Goal: Task Accomplishment & Management: Manage account settings

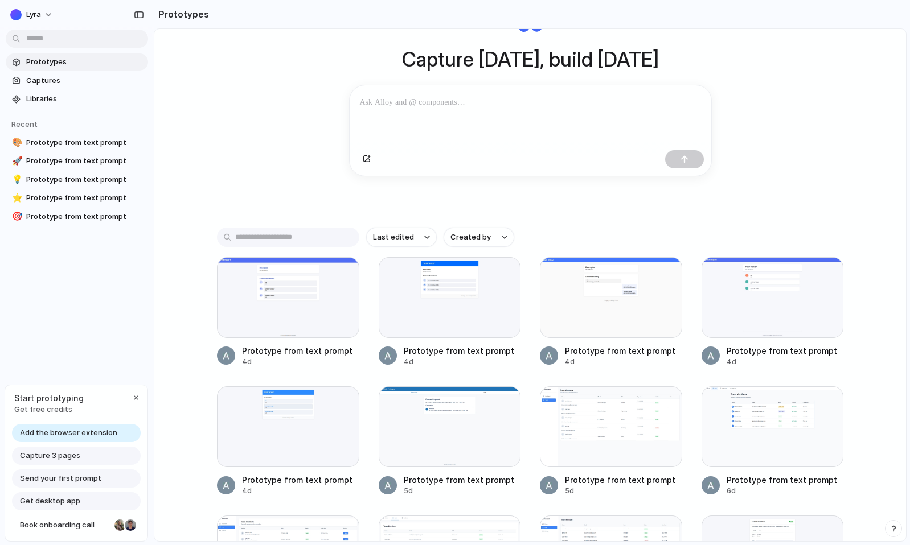
scroll to position [101, 0]
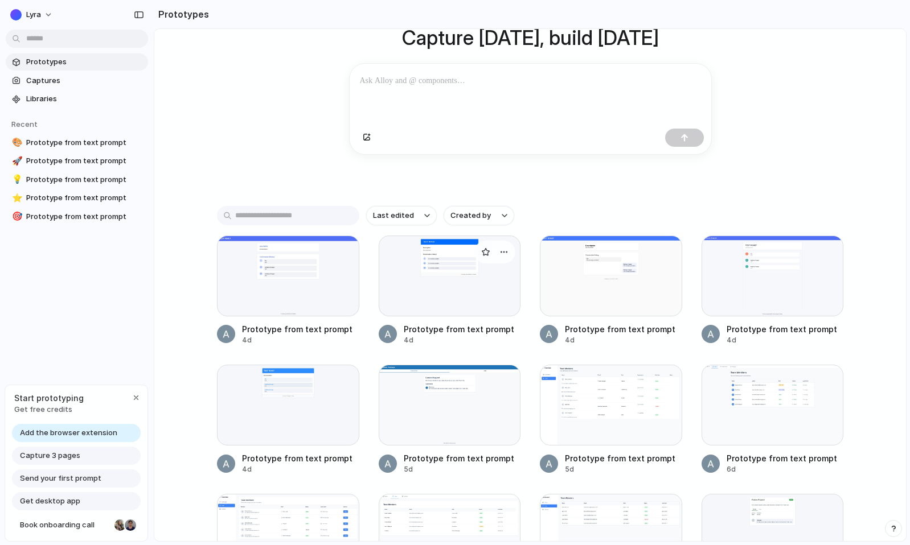
click at [418, 334] on div "Prototype from text prompt" at bounding box center [459, 329] width 110 height 12
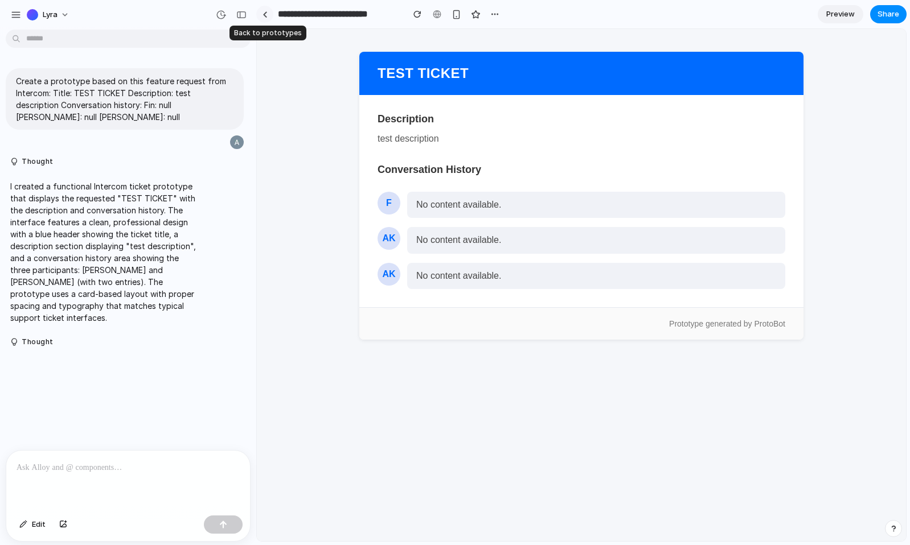
click at [265, 17] on div at bounding box center [264, 14] width 5 height 6
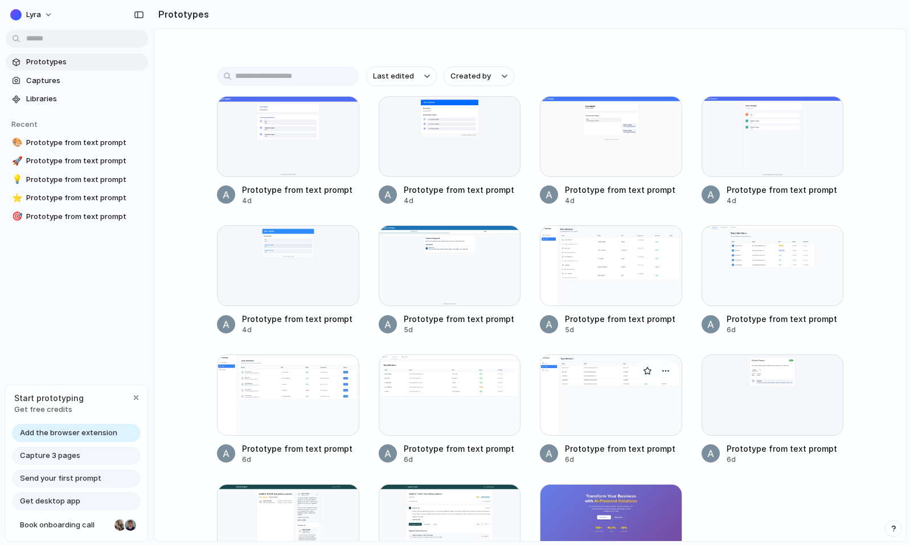
scroll to position [364, 0]
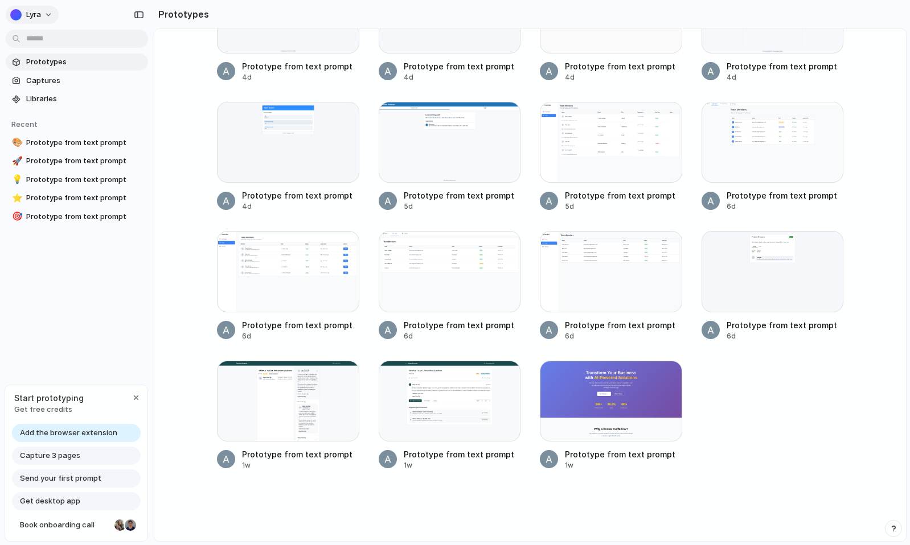
click at [44, 9] on button "Lyra" at bounding box center [32, 15] width 53 height 18
click at [167, 136] on div "Settings Invite members Change theme Sign out" at bounding box center [455, 272] width 910 height 545
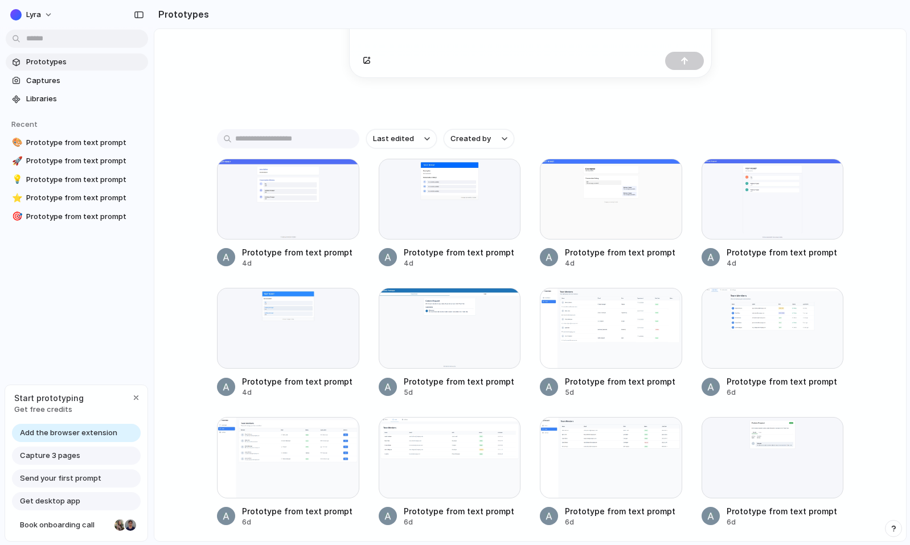
scroll to position [0, 0]
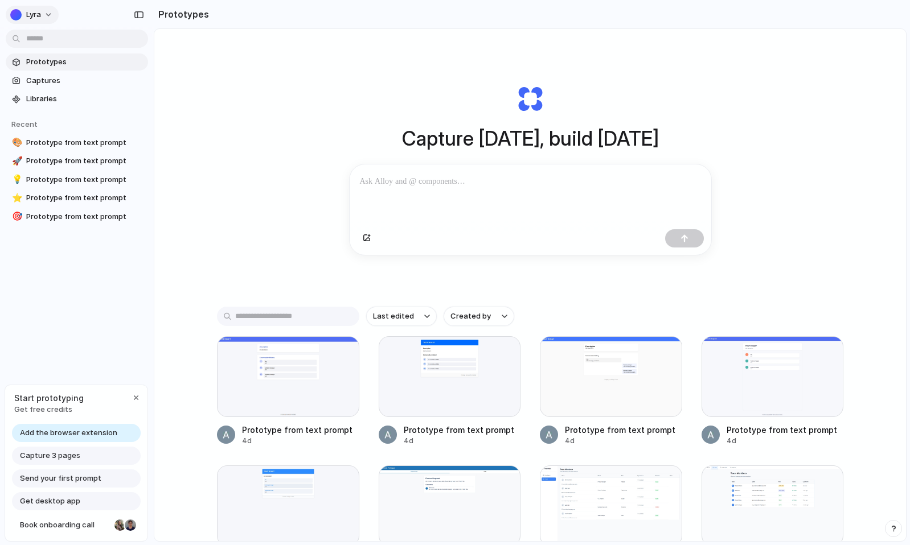
click at [34, 7] on button "Lyra" at bounding box center [32, 15] width 53 height 18
click at [54, 43] on span "Settings" at bounding box center [41, 40] width 31 height 11
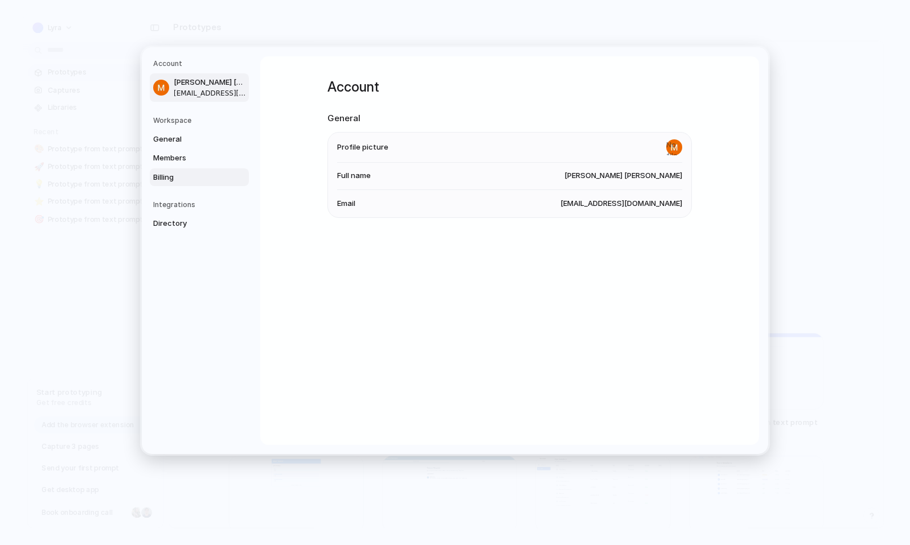
click at [170, 178] on span "Billing" at bounding box center [189, 177] width 73 height 11
click at [174, 161] on span "Members" at bounding box center [189, 158] width 73 height 11
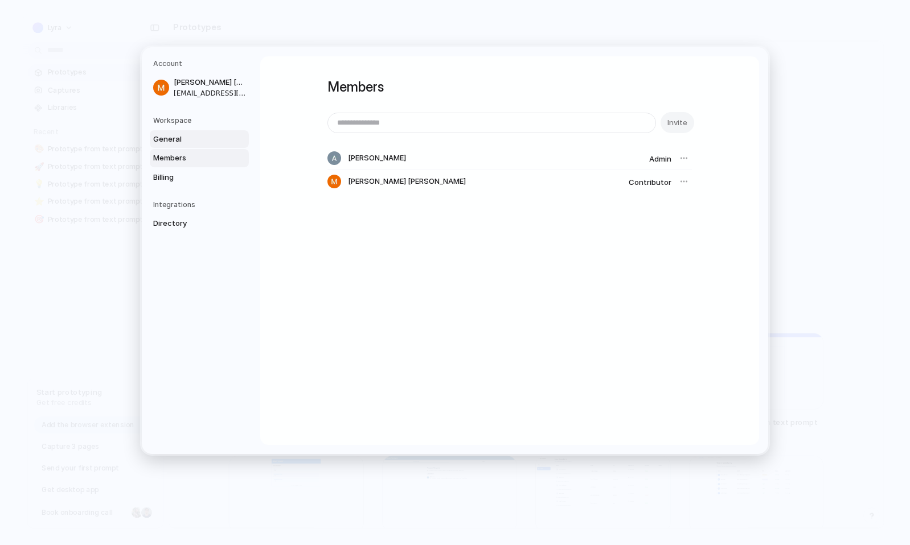
click at [178, 130] on link "General" at bounding box center [199, 139] width 99 height 18
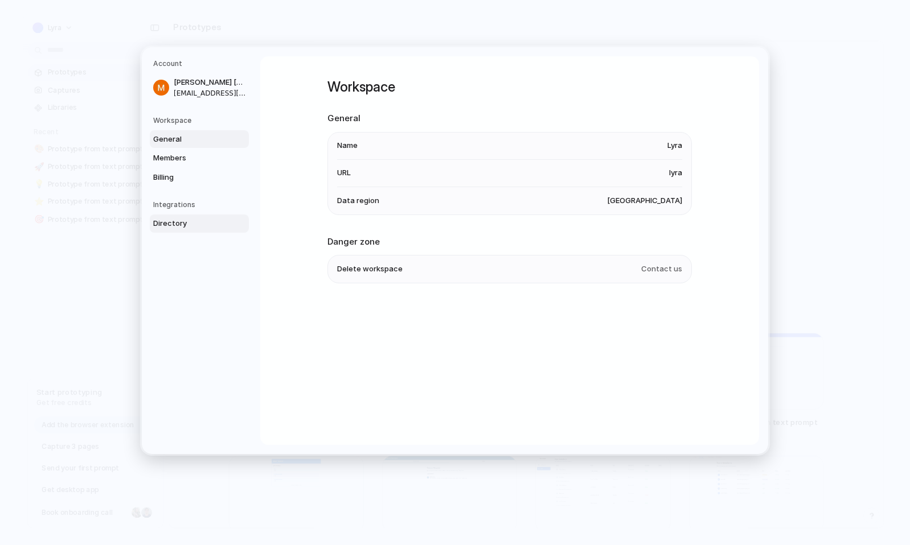
click at [178, 224] on span "Directory" at bounding box center [189, 223] width 73 height 11
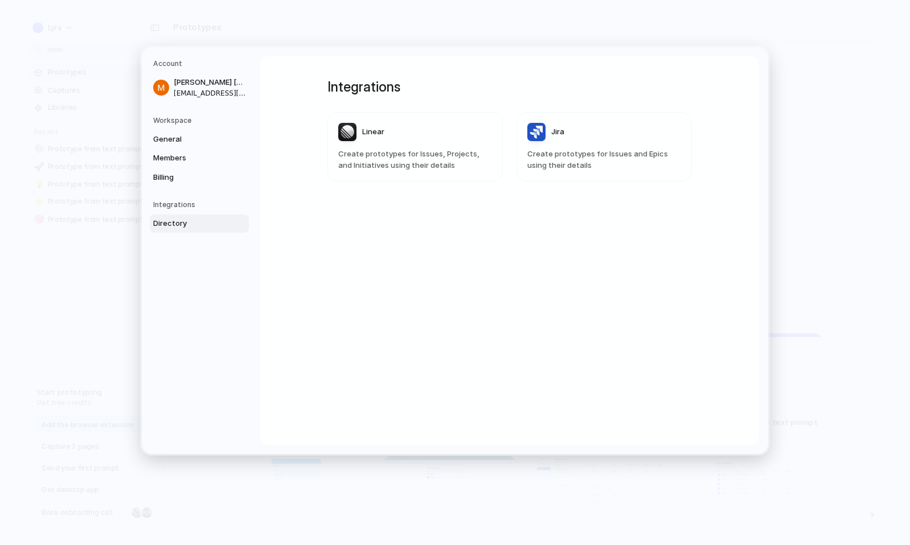
click at [553, 134] on span "Jira" at bounding box center [557, 131] width 13 height 11
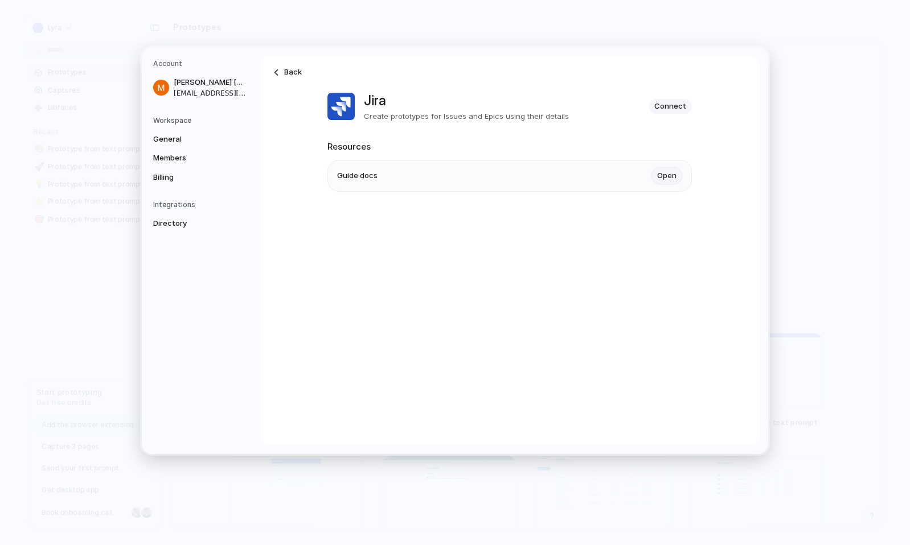
click at [669, 173] on link "Open" at bounding box center [666, 175] width 31 height 17
click at [430, 130] on button "Go Back" at bounding box center [442, 132] width 33 height 15
click at [669, 110] on span "Connect" at bounding box center [670, 106] width 32 height 11
click at [286, 72] on span "Back" at bounding box center [293, 72] width 18 height 11
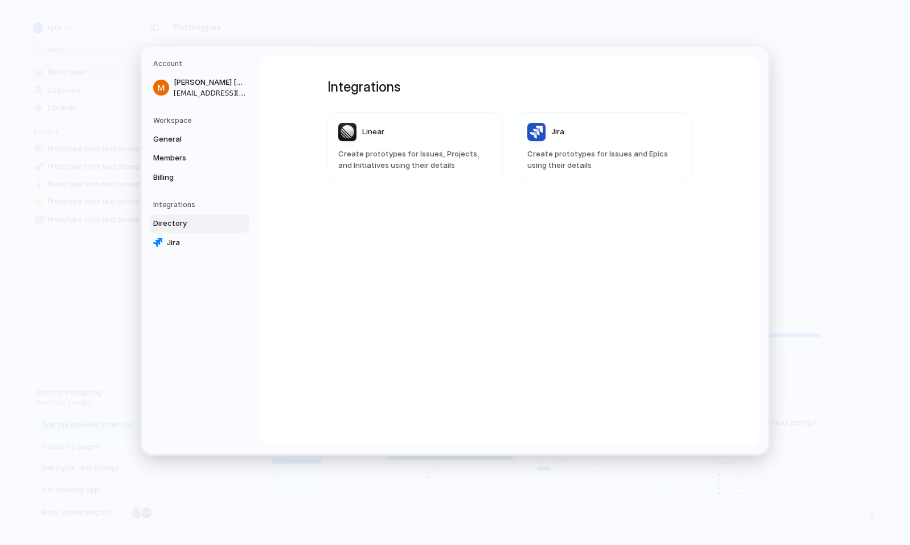
click at [459, 137] on header "Linear" at bounding box center [415, 132] width 154 height 18
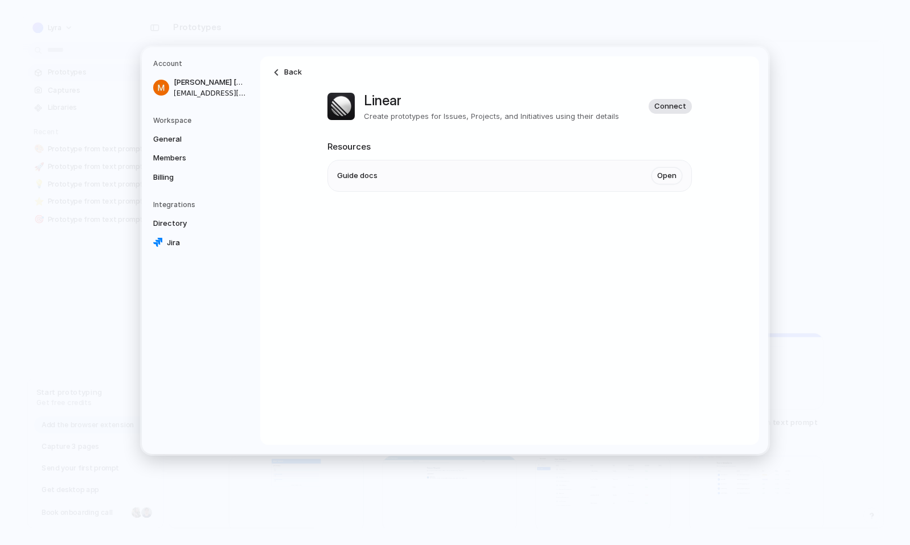
click at [673, 107] on span "Connect" at bounding box center [670, 106] width 32 height 11
click at [190, 242] on span "Jira" at bounding box center [203, 242] width 73 height 11
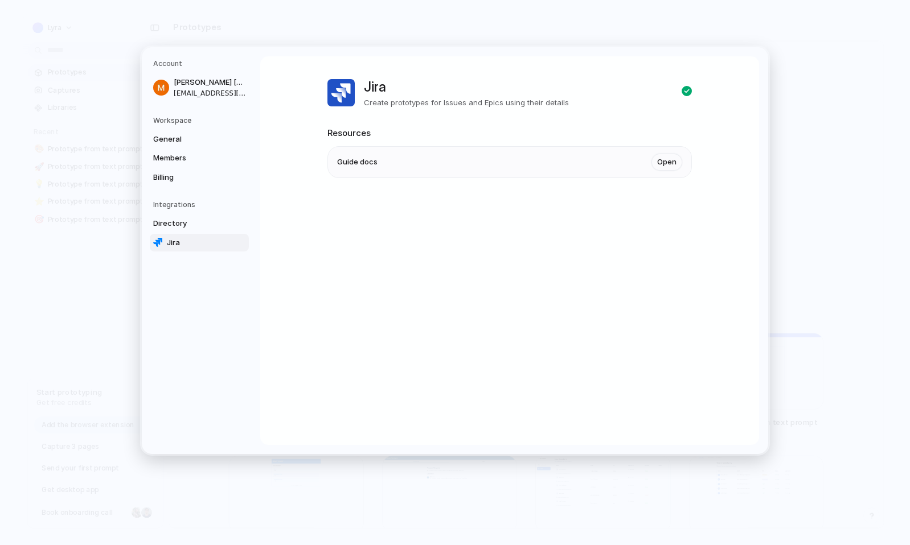
click at [676, 101] on div "Jira Create prototypes for Issues and Epics using their details" at bounding box center [509, 93] width 364 height 32
click at [204, 225] on span "Directory" at bounding box center [189, 223] width 73 height 11
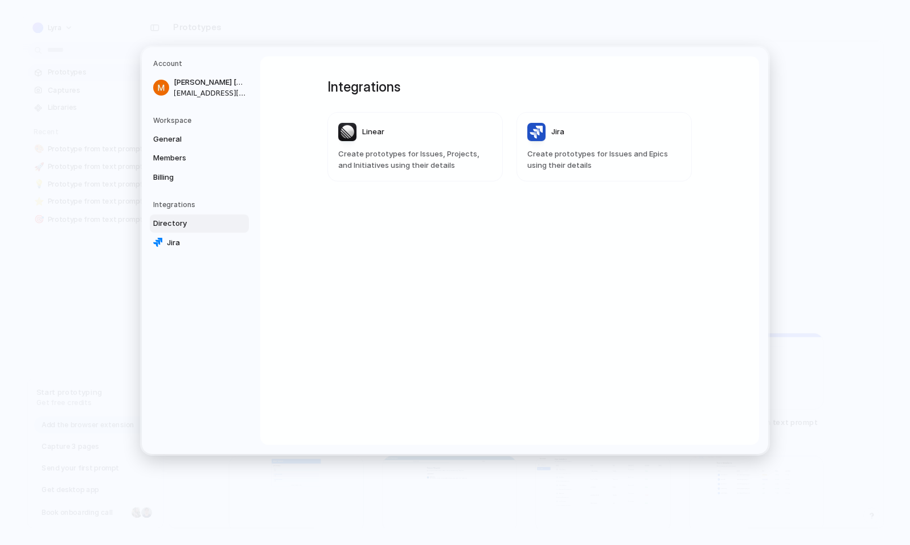
click at [471, 135] on header "Linear" at bounding box center [415, 132] width 154 height 18
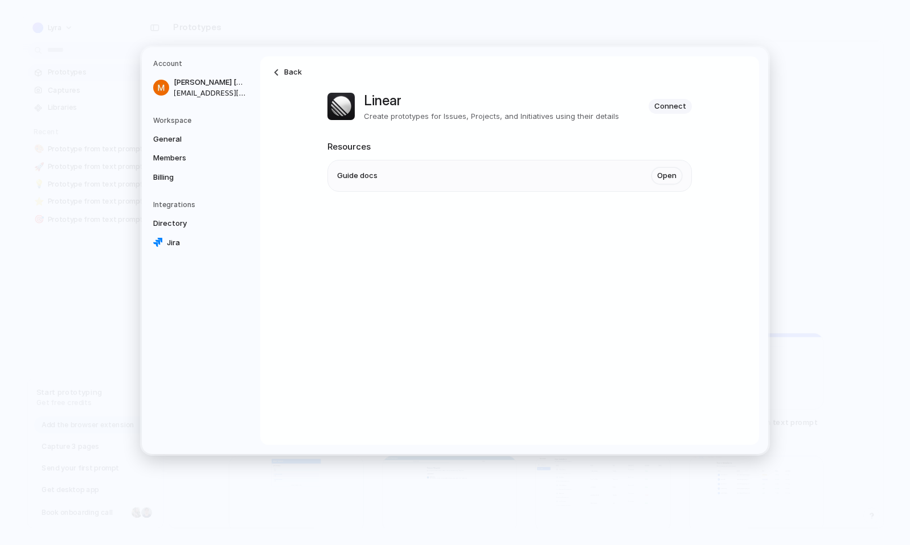
click at [663, 189] on li "Guide docs Open" at bounding box center [509, 176] width 345 height 31
click at [663, 181] on link "Open" at bounding box center [666, 175] width 31 height 17
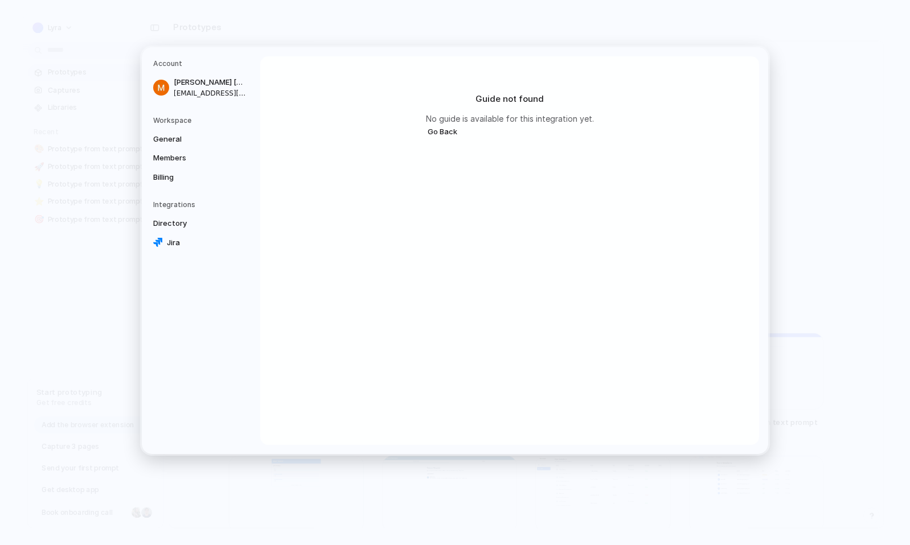
click at [451, 131] on button "Go Back" at bounding box center [442, 132] width 33 height 15
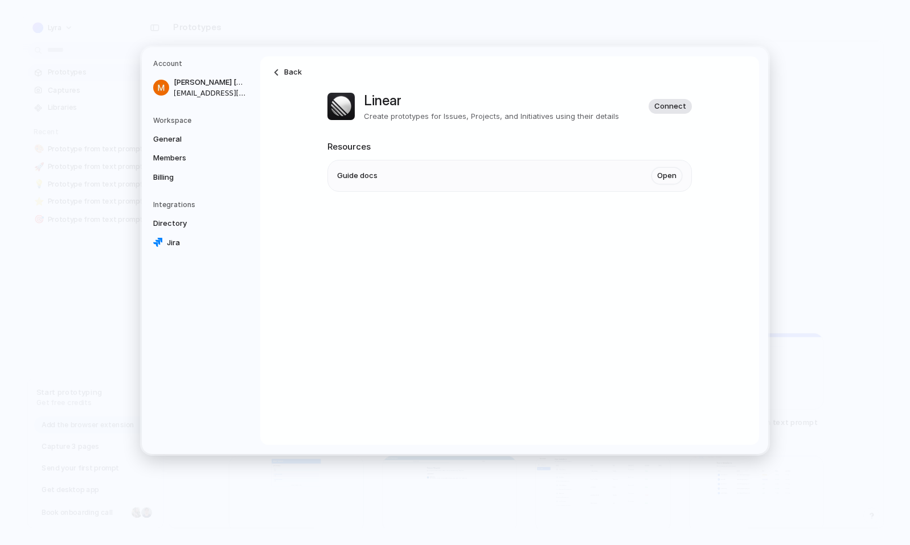
click at [673, 101] on span "Connect" at bounding box center [670, 106] width 32 height 11
click at [668, 106] on span "Connect" at bounding box center [670, 106] width 32 height 11
click at [205, 225] on span "Directory" at bounding box center [189, 223] width 73 height 11
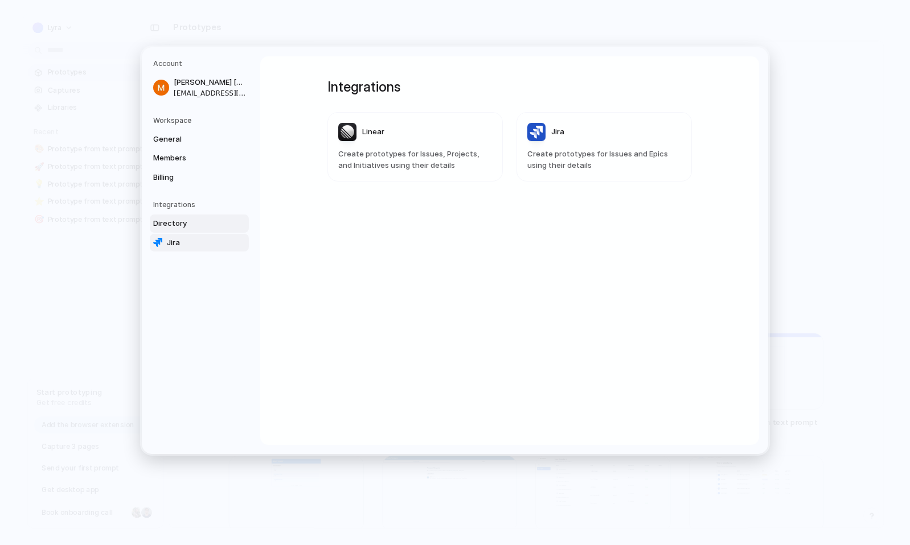
click at [200, 238] on span "Jira" at bounding box center [203, 242] width 73 height 11
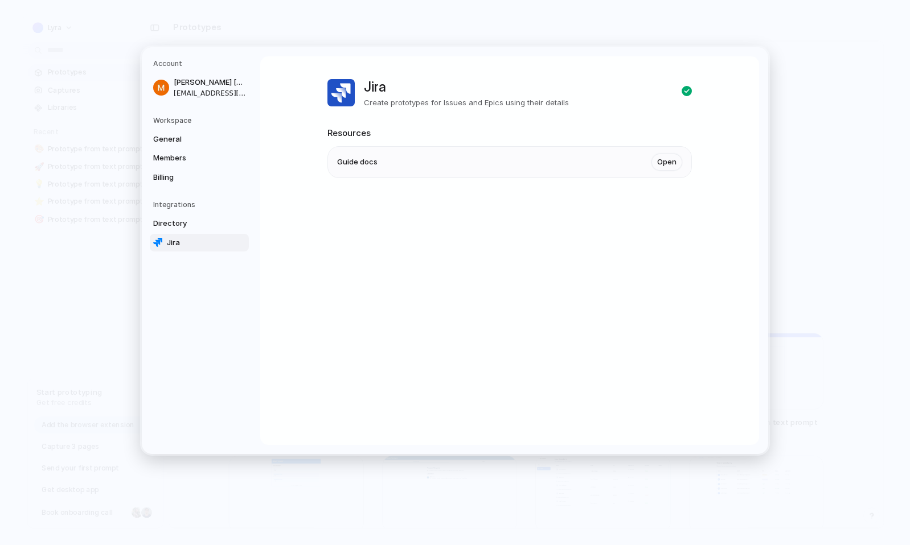
click at [682, 93] on div at bounding box center [686, 93] width 10 height 14
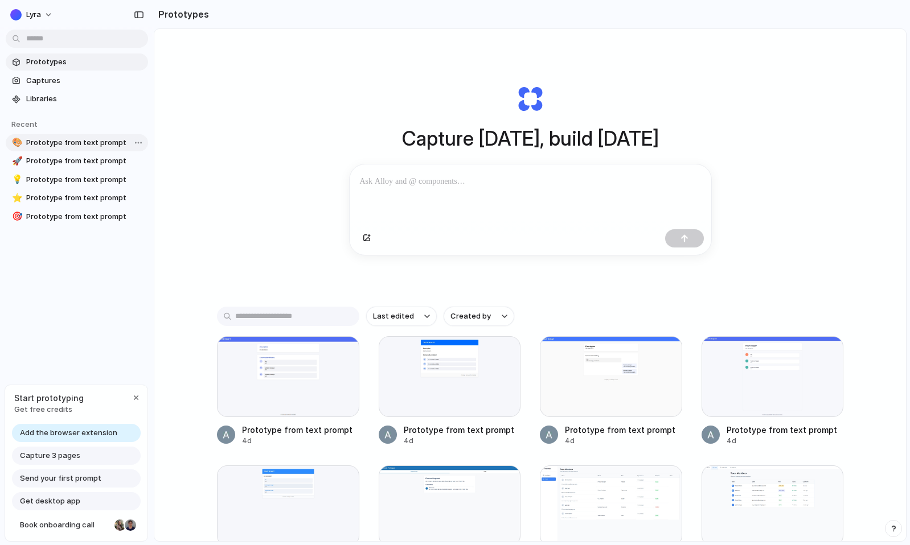
click at [113, 146] on span "Prototype from text prompt" at bounding box center [84, 142] width 117 height 11
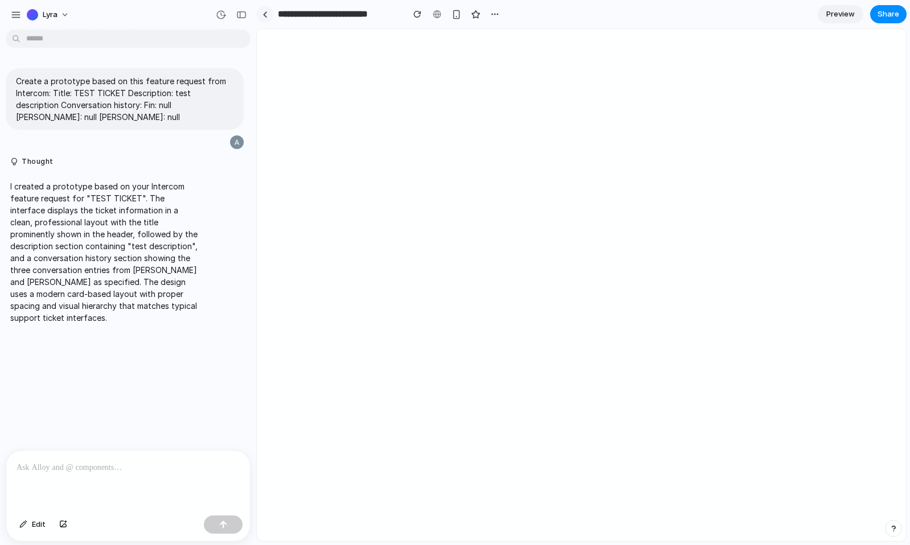
click at [267, 15] on link at bounding box center [264, 14] width 17 height 17
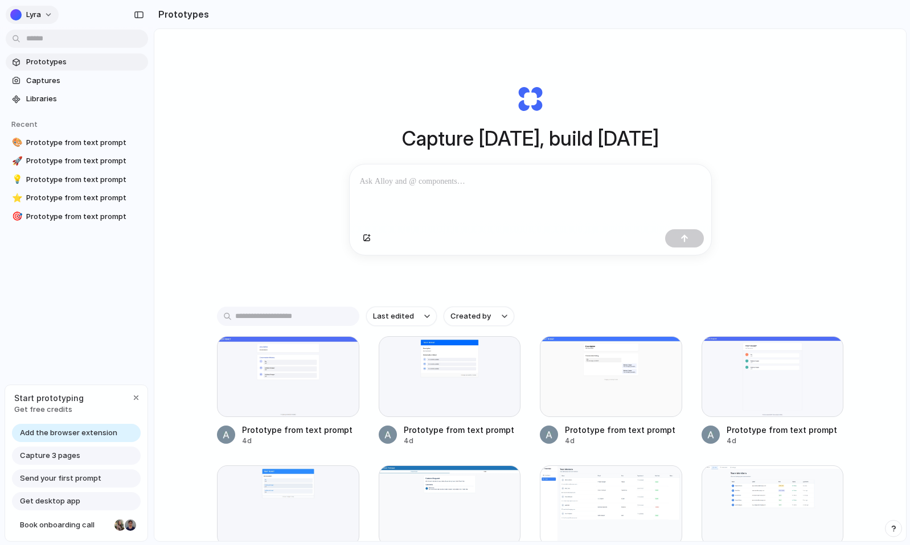
click at [43, 22] on button "Lyra" at bounding box center [32, 15] width 53 height 18
click at [135, 16] on div "Settings Invite members Change theme Sign out" at bounding box center [455, 272] width 910 height 545
click at [143, 16] on div "button" at bounding box center [139, 15] width 10 height 8
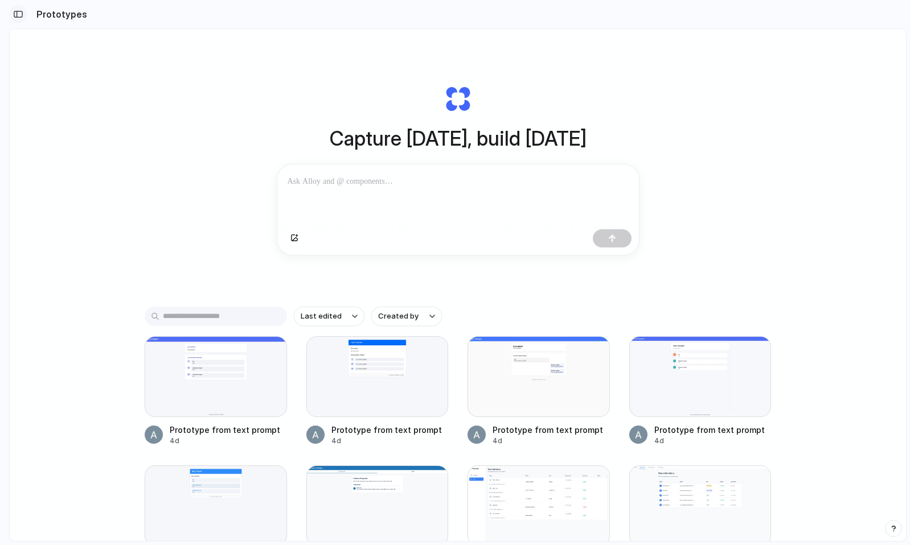
click at [22, 16] on div "button" at bounding box center [18, 14] width 10 height 8
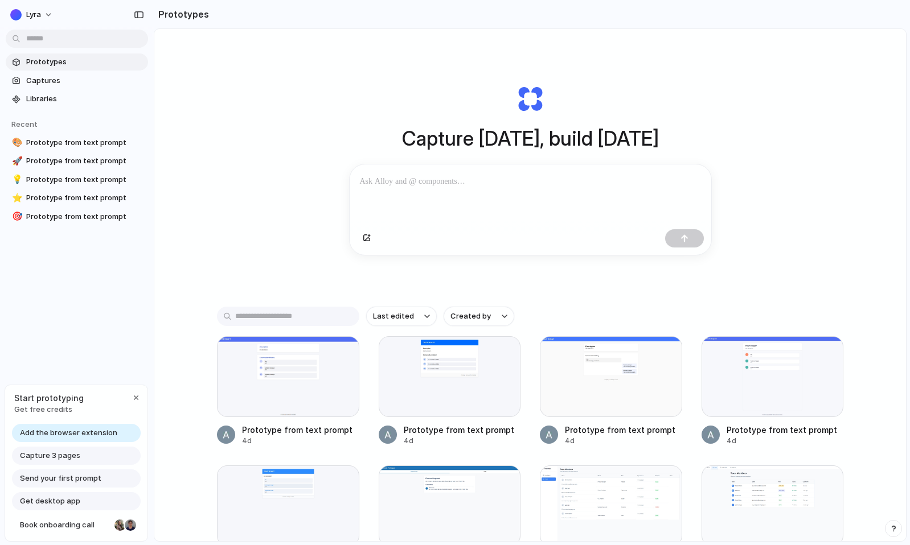
click at [772, 65] on div "Capture [DATE], build [DATE] Clone web app Clone screenshot Start from existing…" at bounding box center [529, 315] width 751 height 573
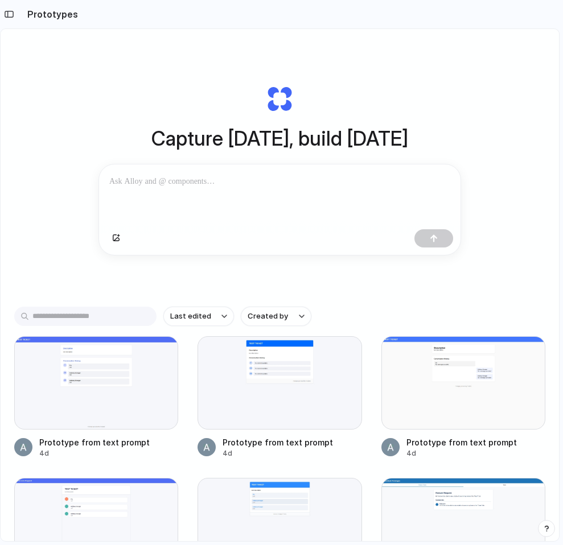
drag, startPoint x: 561, startPoint y: 231, endPoint x: 504, endPoint y: 232, distance: 56.9
click at [504, 232] on div "Prototypes Capture [DATE], build [DATE] Clone web app Clone screenshot Start fr…" at bounding box center [281, 272] width 563 height 545
drag, startPoint x: 561, startPoint y: 229, endPoint x: 529, endPoint y: 229, distance: 32.4
click at [529, 229] on div "Prototypes Capture [DATE], build [DATE] Clone web app Clone screenshot Start fr…" at bounding box center [281, 272] width 563 height 545
drag, startPoint x: 561, startPoint y: 227, endPoint x: 527, endPoint y: 230, distance: 33.7
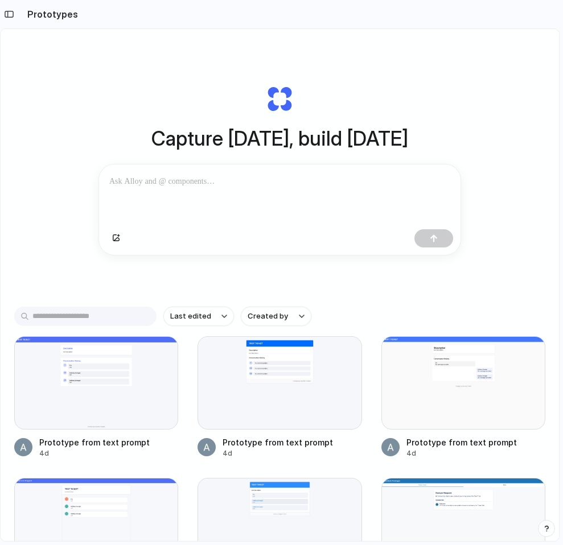
click at [527, 230] on div "Prototypes Capture [DATE], build [DATE] Clone web app Clone screenshot Start fr…" at bounding box center [281, 272] width 563 height 545
click at [227, 222] on div at bounding box center [279, 194] width 361 height 60
click at [262, 351] on div at bounding box center [280, 382] width 164 height 93
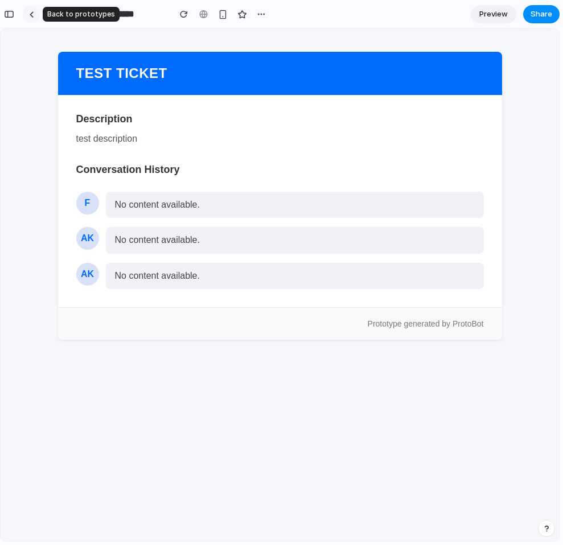
click at [33, 20] on link at bounding box center [31, 14] width 17 height 17
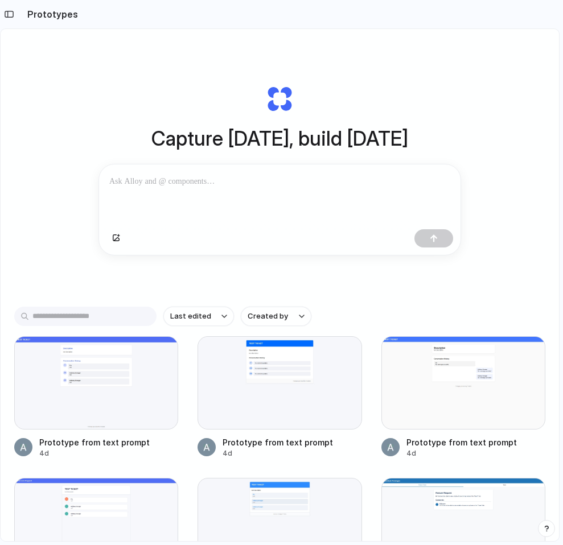
click at [359, 240] on div at bounding box center [279, 240] width 361 height 30
click at [360, 202] on div at bounding box center [279, 194] width 361 height 60
click at [117, 239] on div "button" at bounding box center [116, 238] width 8 height 7
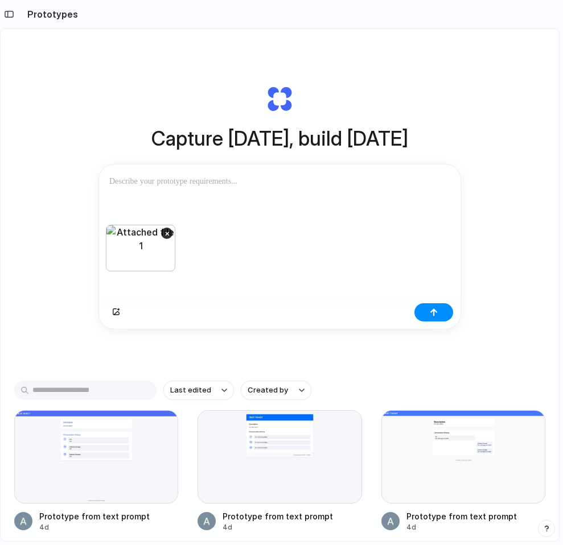
click at [351, 208] on div at bounding box center [279, 194] width 361 height 60
click at [120, 447] on div at bounding box center [96, 456] width 164 height 93
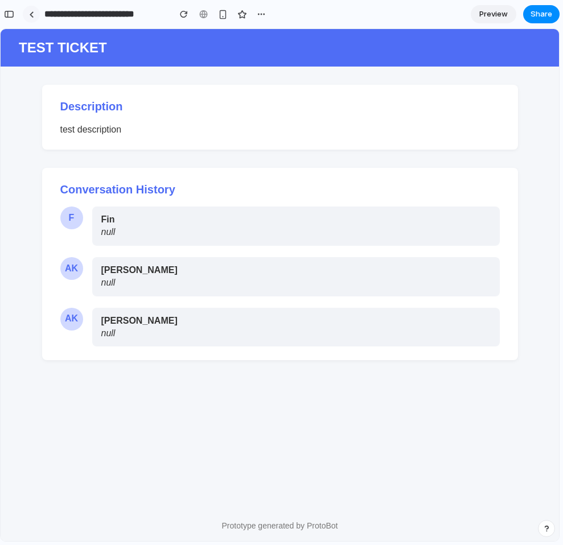
click at [32, 20] on link at bounding box center [31, 14] width 17 height 17
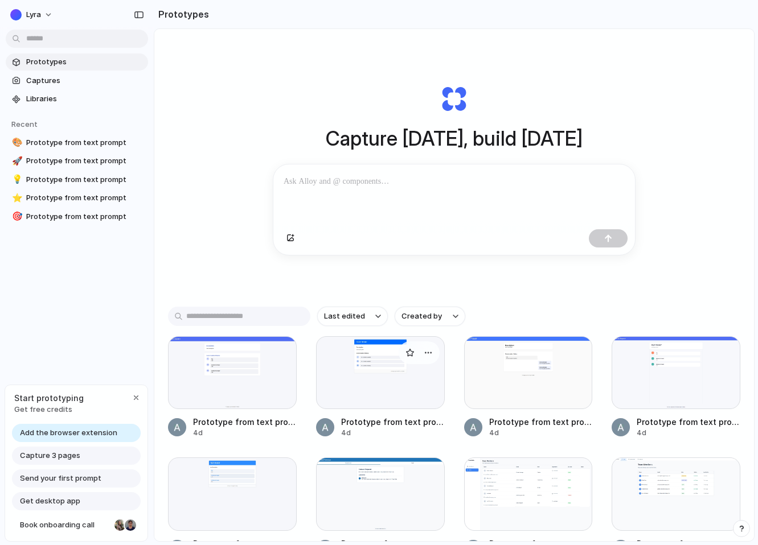
click at [401, 383] on div at bounding box center [380, 372] width 129 height 73
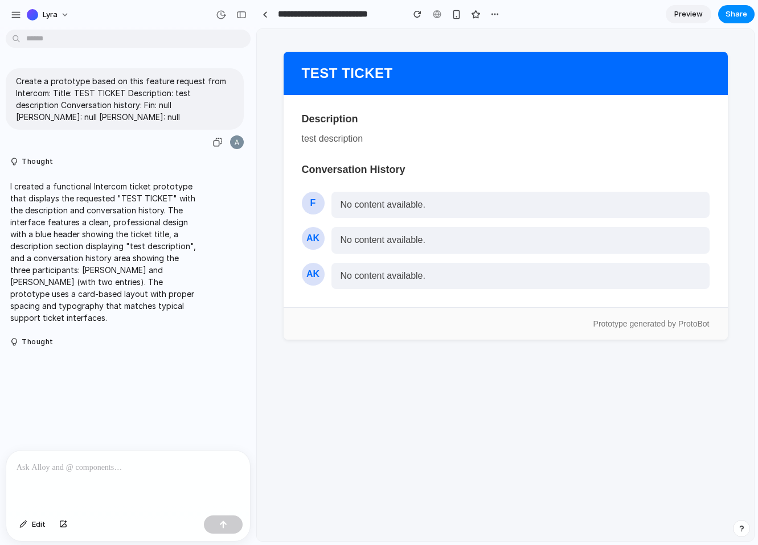
drag, startPoint x: 15, startPoint y: 80, endPoint x: 161, endPoint y: 124, distance: 151.6
click at [161, 124] on div "Create a prototype based on this feature request from Intercom: Title: TEST TIC…" at bounding box center [125, 98] width 238 height 61
copy p "Create a prototype based on this feature request from Intercom: Title: TEST TIC…"
click at [18, 16] on div "button" at bounding box center [16, 15] width 10 height 10
click at [283, 101] on main "Description test description Conversation History F No content available. AK No…" at bounding box center [505, 201] width 444 height 212
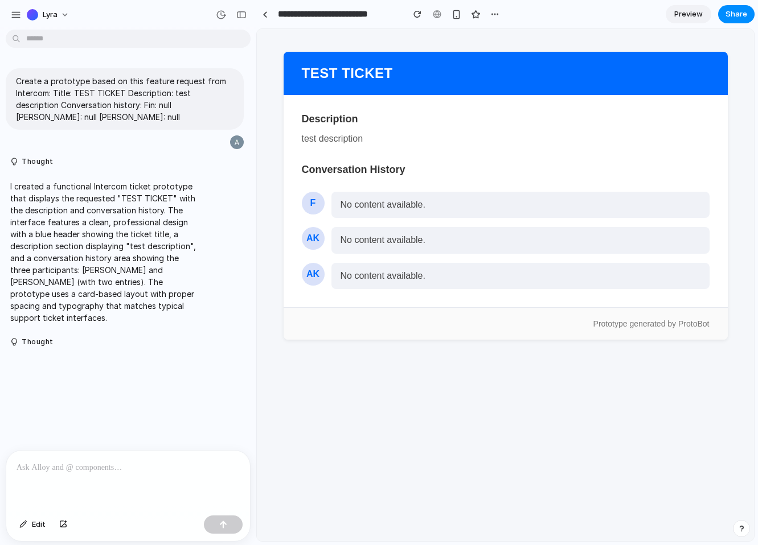
click at [278, 101] on body "TEST TICKET Description test description Conversation History F No content avai…" at bounding box center [505, 196] width 497 height 334
click at [262, 12] on div at bounding box center [264, 14] width 5 height 6
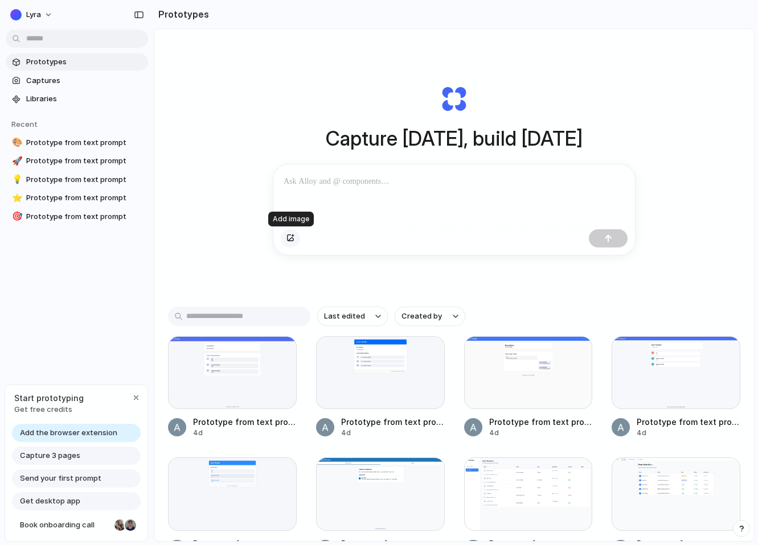
click at [293, 231] on button "button" at bounding box center [290, 238] width 19 height 18
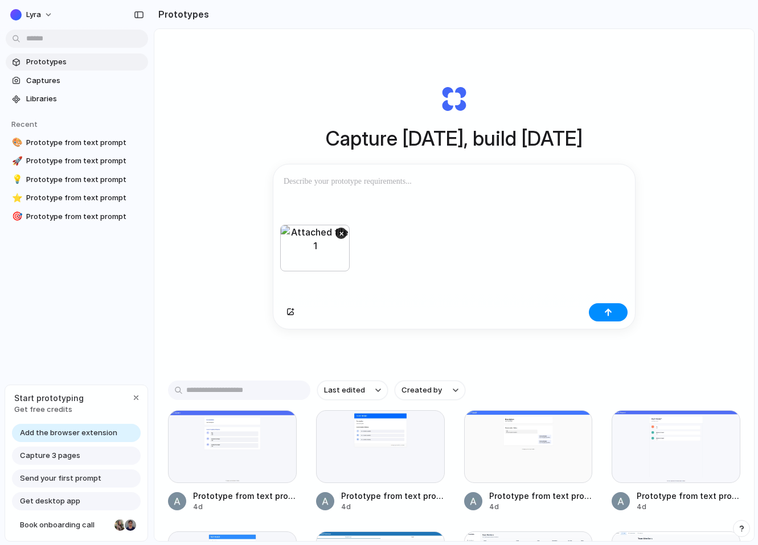
click at [395, 196] on div at bounding box center [453, 194] width 361 height 60
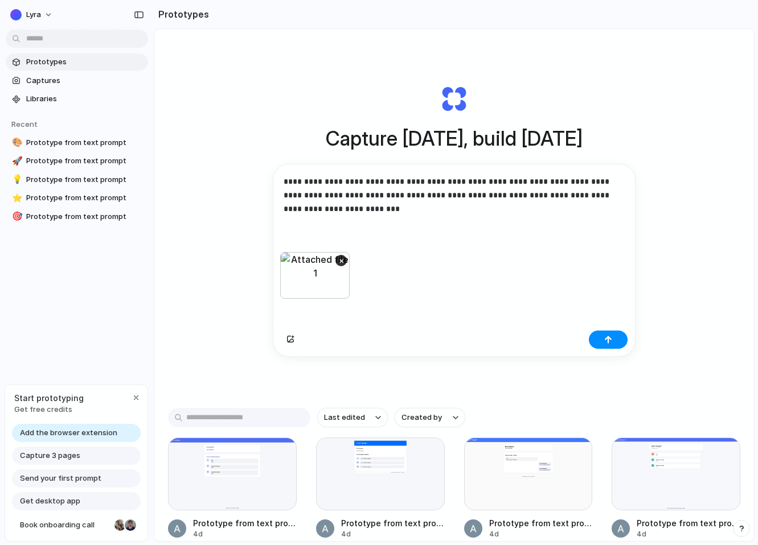
click at [511, 183] on p "**********" at bounding box center [453, 195] width 341 height 41
drag, startPoint x: 603, startPoint y: 184, endPoint x: 552, endPoint y: 185, distance: 51.2
click at [552, 185] on p "**********" at bounding box center [453, 195] width 341 height 41
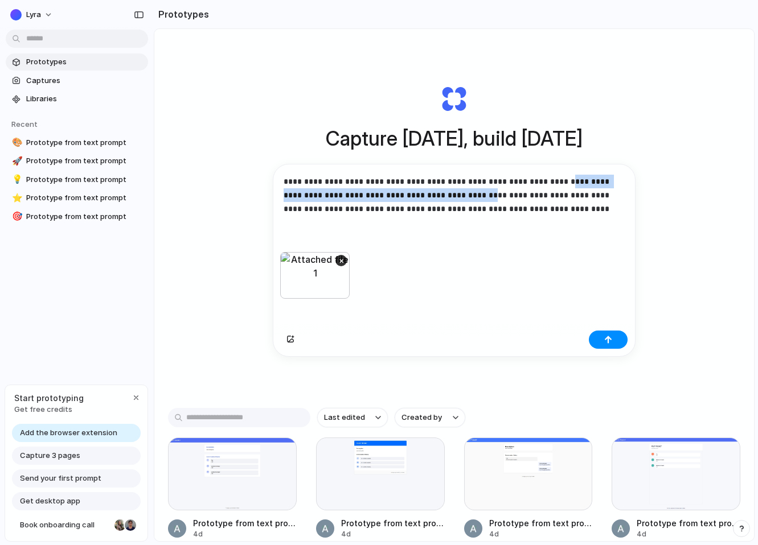
drag, startPoint x: 464, startPoint y: 192, endPoint x: 552, endPoint y: 182, distance: 87.6
click at [552, 182] on p "**********" at bounding box center [453, 195] width 341 height 41
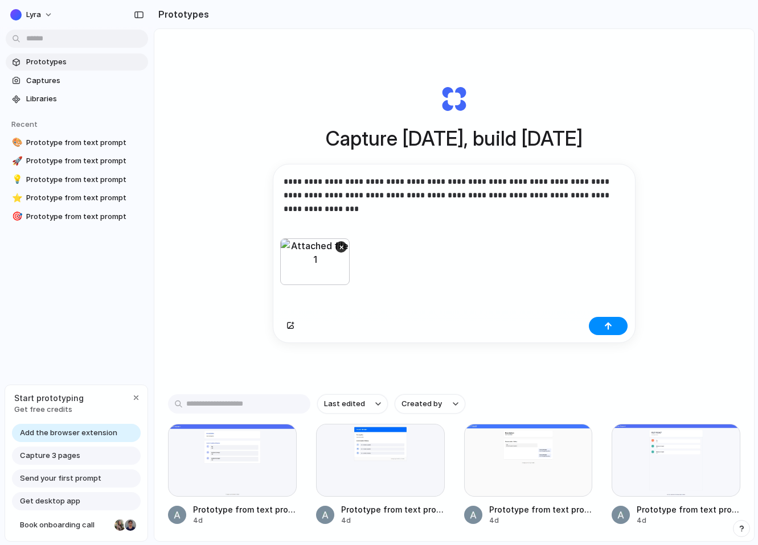
click at [552, 186] on p "**********" at bounding box center [453, 188] width 341 height 27
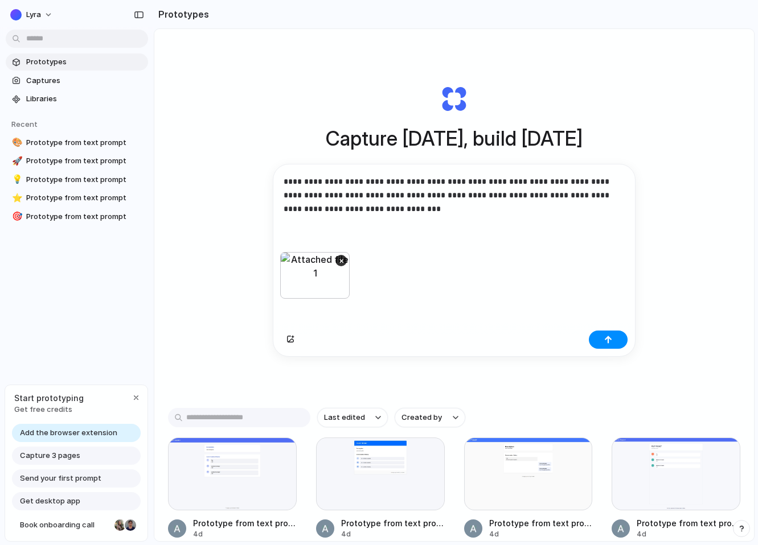
click at [550, 179] on p "**********" at bounding box center [453, 195] width 341 height 41
click at [380, 196] on p "**********" at bounding box center [453, 195] width 341 height 41
drag, startPoint x: 441, startPoint y: 196, endPoint x: 382, endPoint y: 196, distance: 58.6
click at [382, 196] on p "**********" at bounding box center [453, 195] width 341 height 41
drag, startPoint x: 565, startPoint y: 209, endPoint x: 357, endPoint y: 209, distance: 207.2
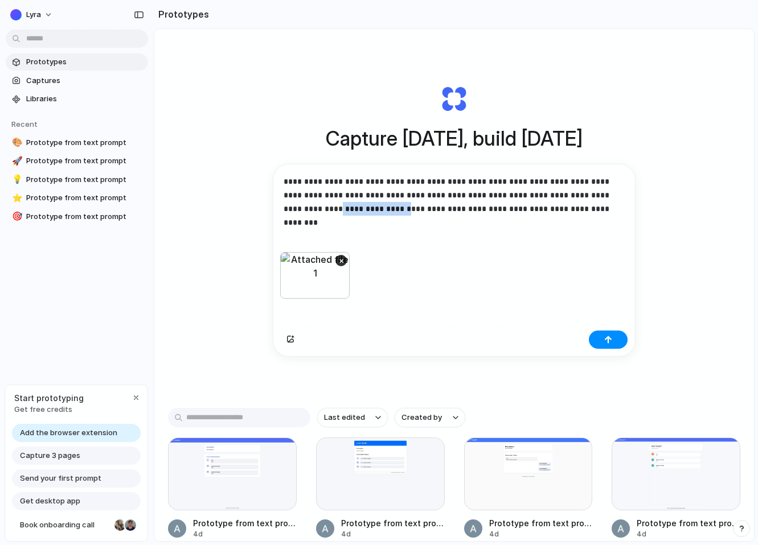
click at [357, 209] on p "**********" at bounding box center [453, 195] width 341 height 41
drag, startPoint x: 583, startPoint y: 208, endPoint x: 303, endPoint y: 211, distance: 280.1
click at [303, 211] on p "**********" at bounding box center [453, 195] width 341 height 41
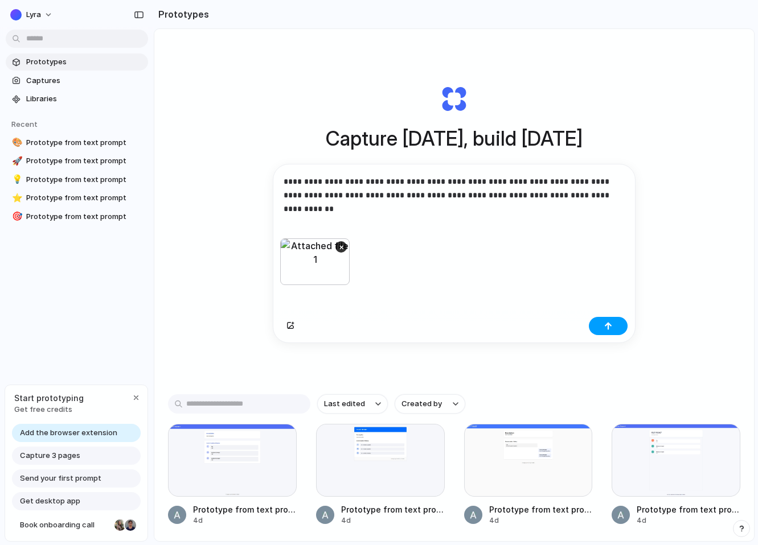
click at [608, 327] on div "button" at bounding box center [608, 326] width 8 height 8
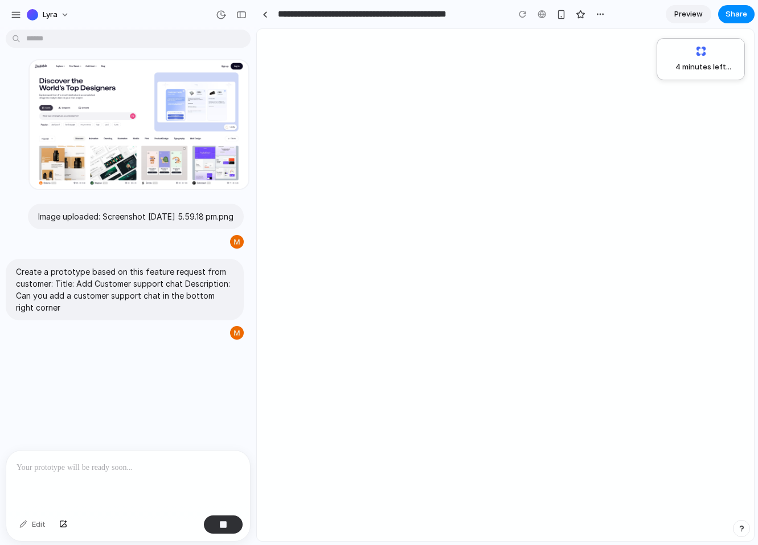
click at [468, 175] on div "4 minutes left ..." at bounding box center [505, 285] width 497 height 512
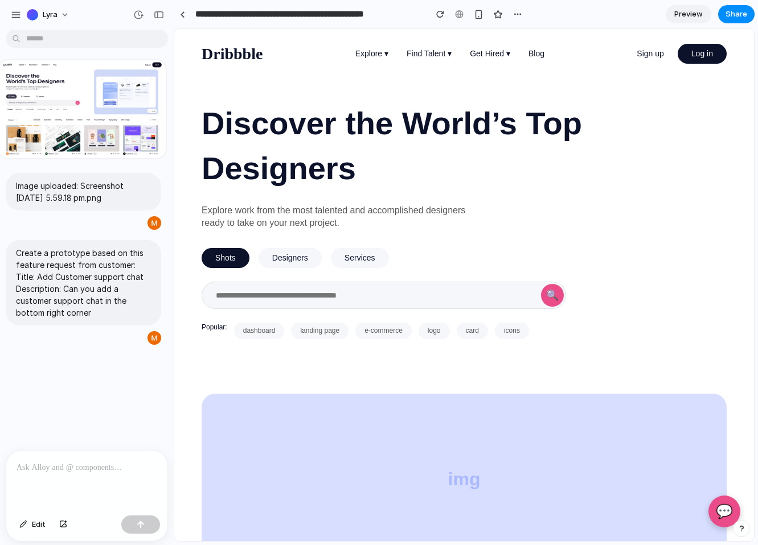
drag, startPoint x: 253, startPoint y: 142, endPoint x: 173, endPoint y: 150, distance: 80.1
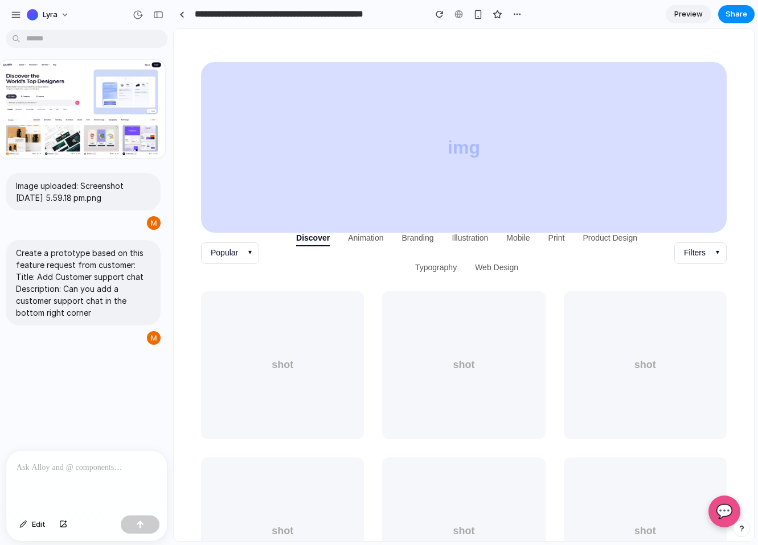
scroll to position [464, 0]
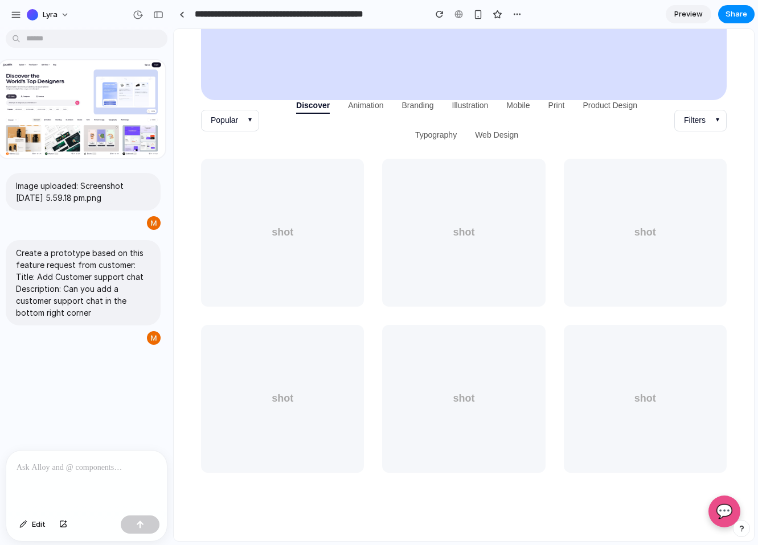
click at [717, 501] on label "💬" at bounding box center [724, 512] width 32 height 32
click at [712, 507] on label "💬" at bounding box center [724, 512] width 32 height 32
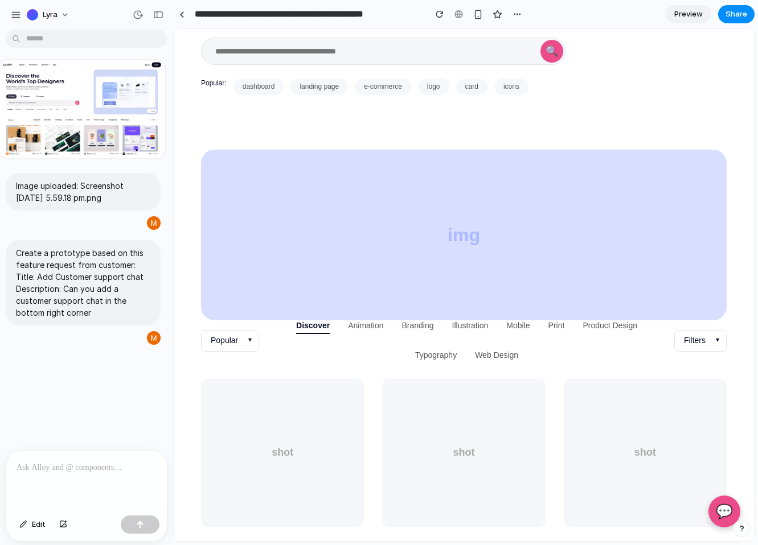
scroll to position [0, 0]
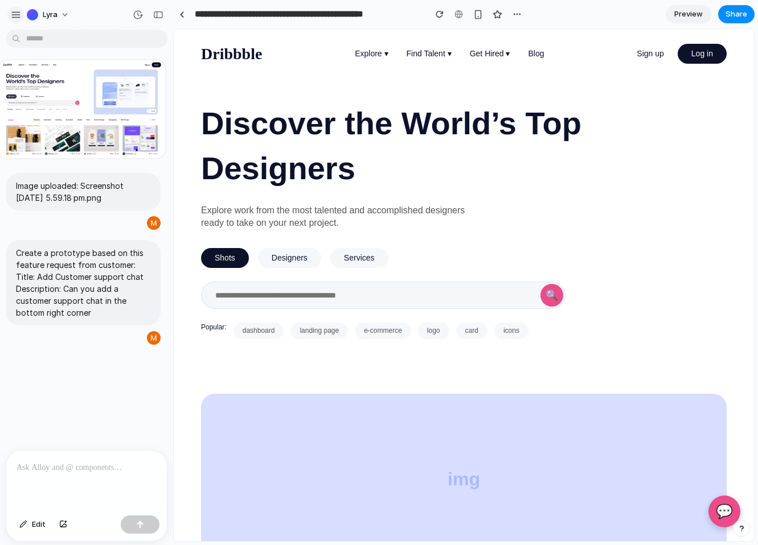
click at [17, 11] on div "button" at bounding box center [16, 15] width 10 height 10
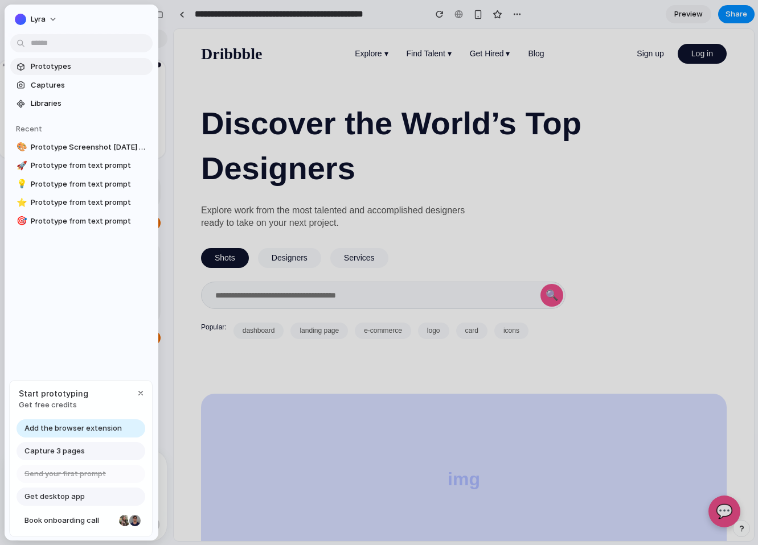
click at [64, 71] on span "Prototypes" at bounding box center [89, 66] width 117 height 11
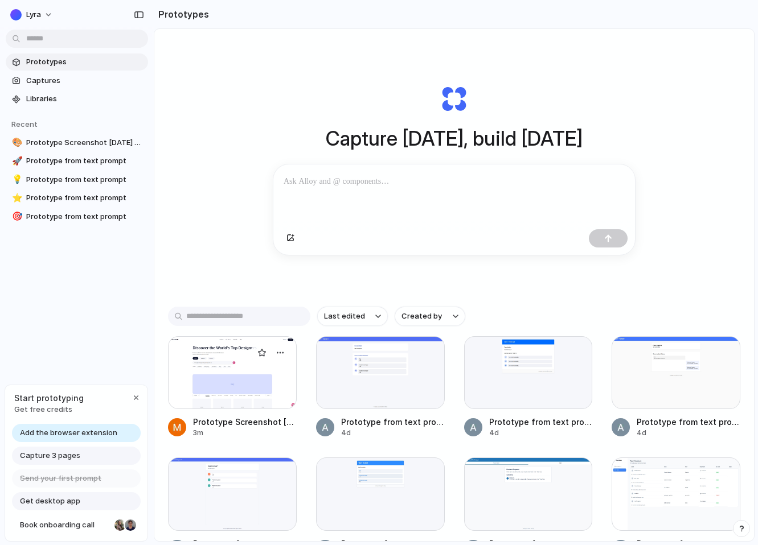
click at [238, 357] on div at bounding box center [232, 372] width 129 height 73
